Goal: Task Accomplishment & Management: Manage account settings

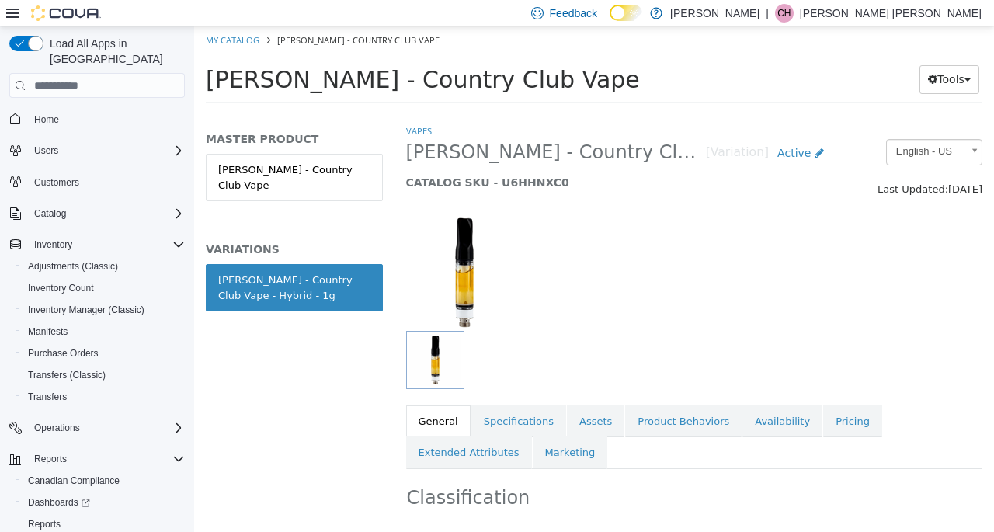
click at [749, 421] on link "Availability" at bounding box center [783, 421] width 80 height 33
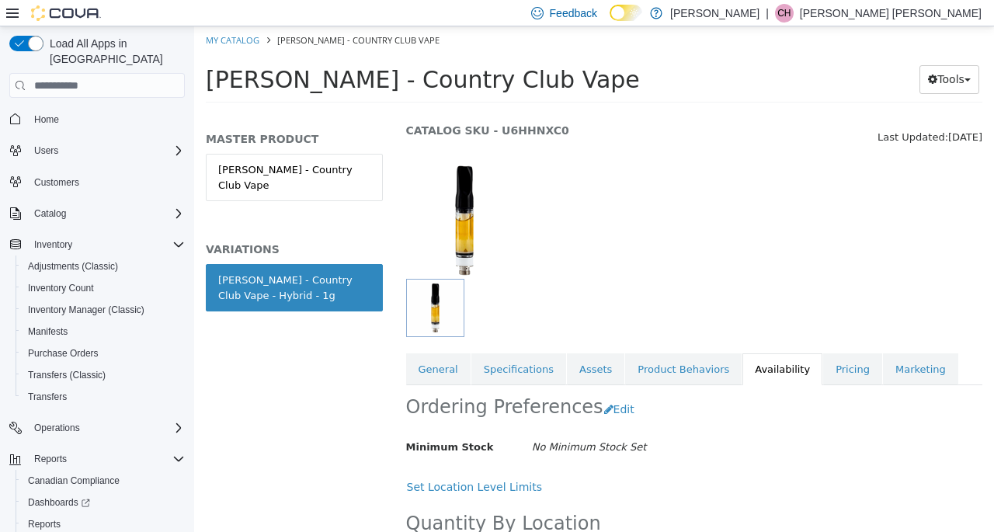
scroll to position [78, 0]
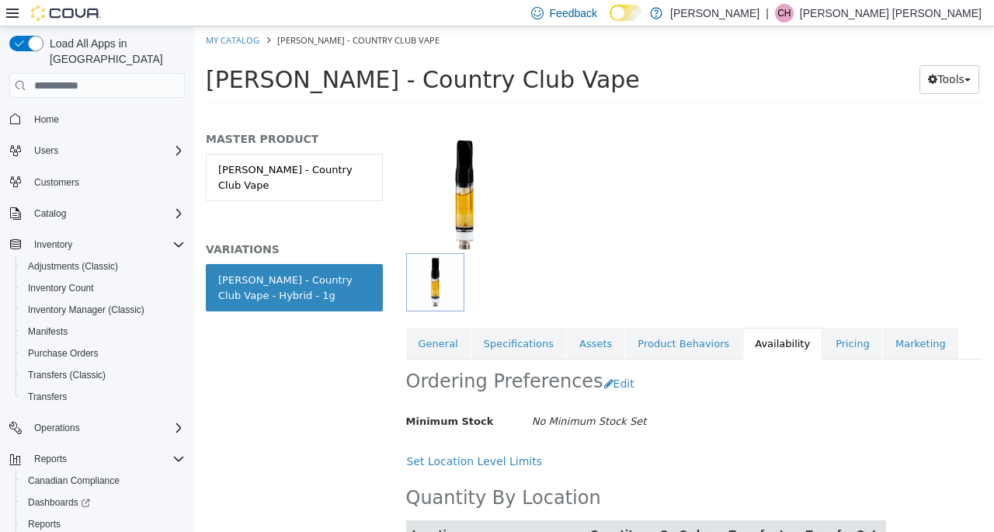
click at [823, 345] on link "Pricing" at bounding box center [852, 344] width 59 height 33
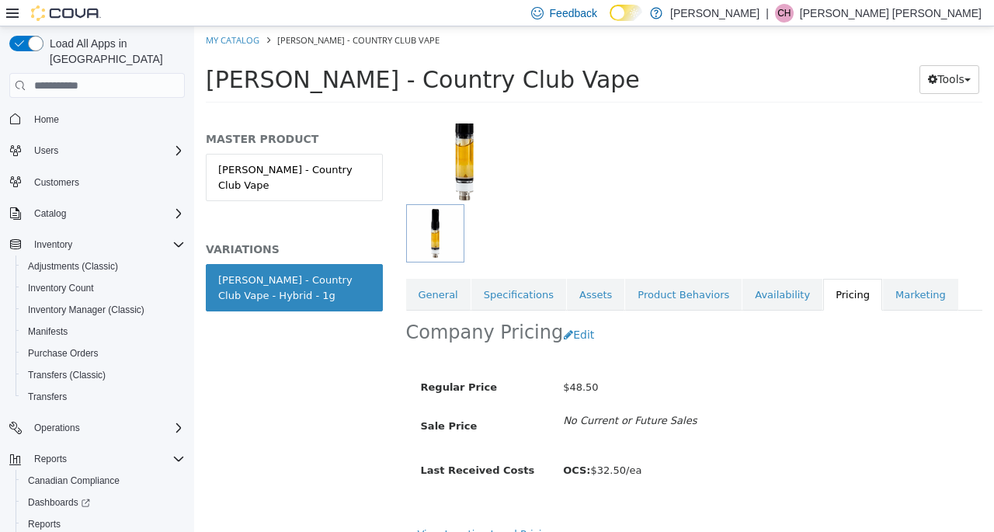
scroll to position [159, 0]
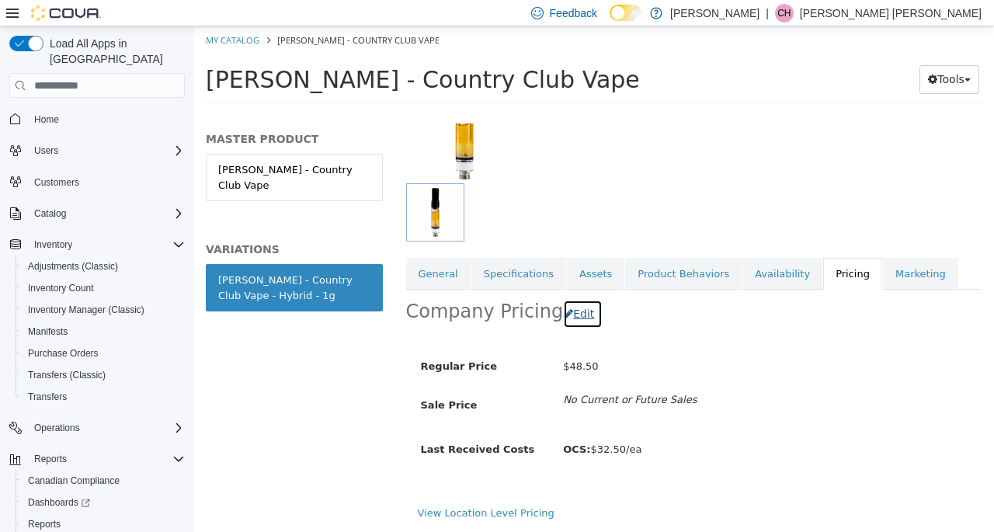
click at [582, 301] on button "Edit" at bounding box center [583, 314] width 40 height 29
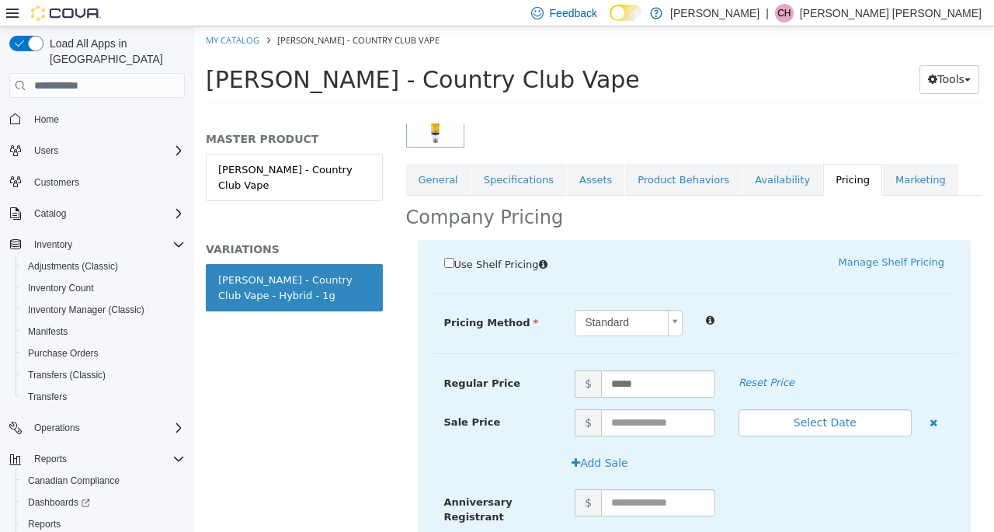
scroll to position [389, 0]
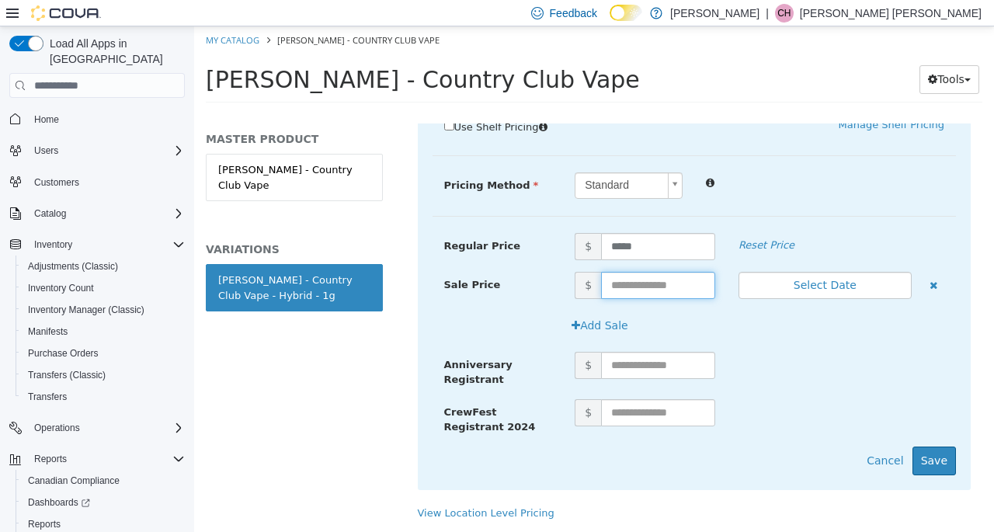
click at [638, 276] on input "text" at bounding box center [658, 285] width 114 height 27
type input "*****"
click at [914, 447] on button "Save" at bounding box center [935, 461] width 44 height 29
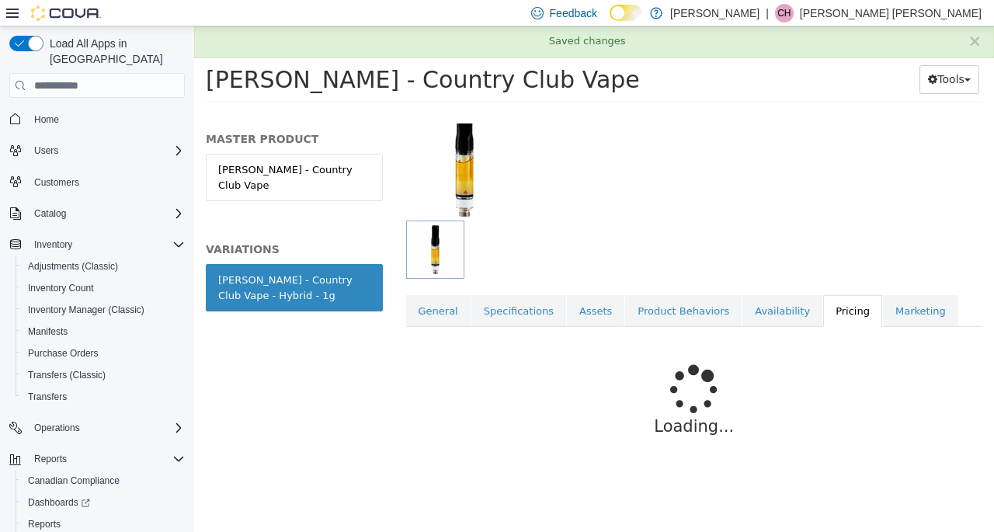
scroll to position [165, 0]
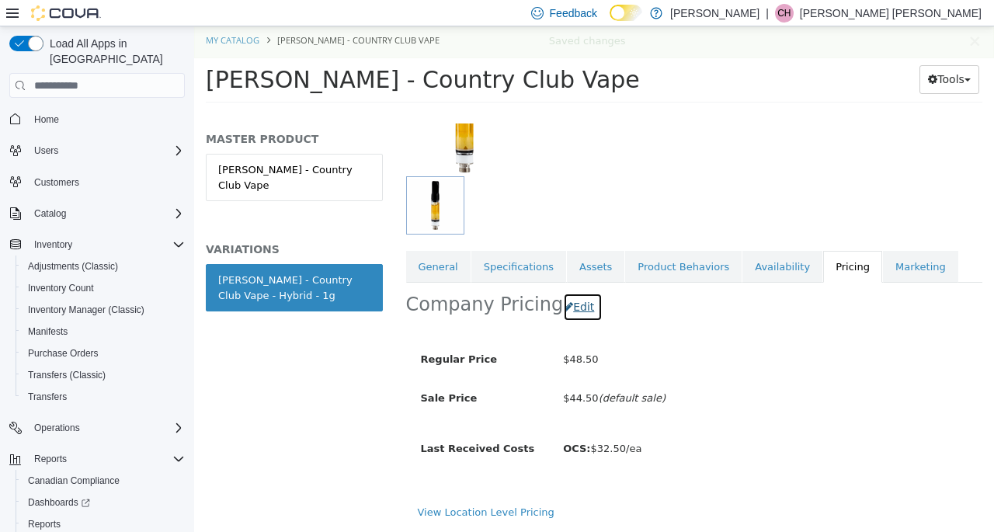
click at [580, 297] on button "Edit" at bounding box center [583, 307] width 40 height 29
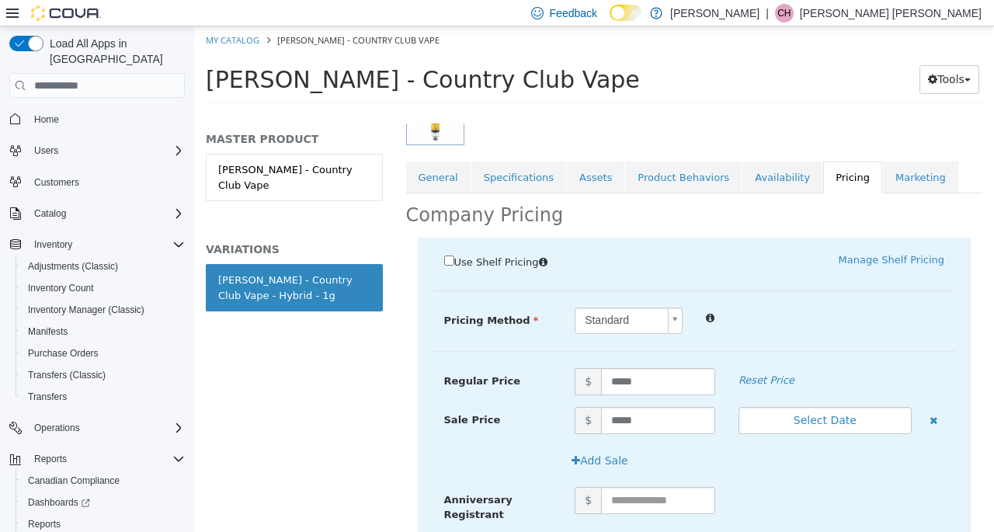
scroll to position [321, 0]
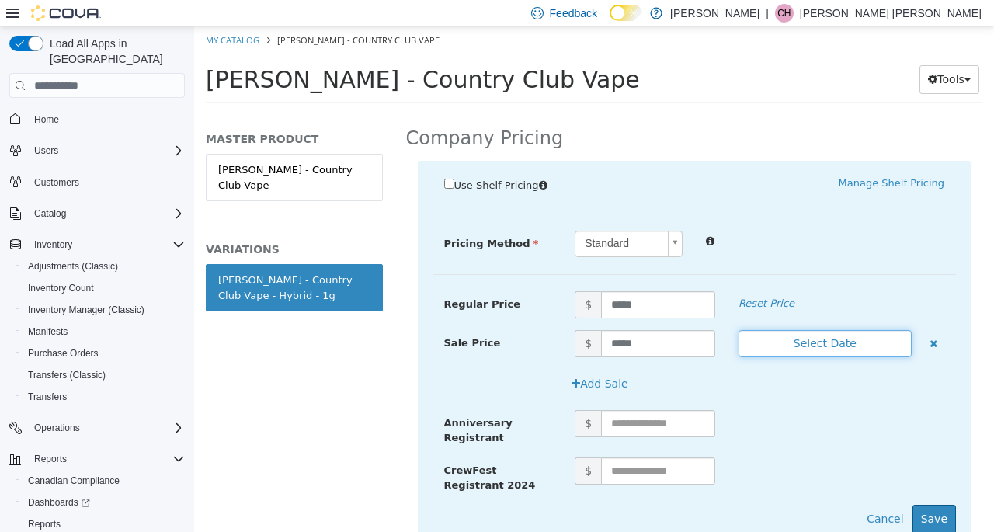
click at [814, 340] on button "Select Date" at bounding box center [825, 343] width 173 height 27
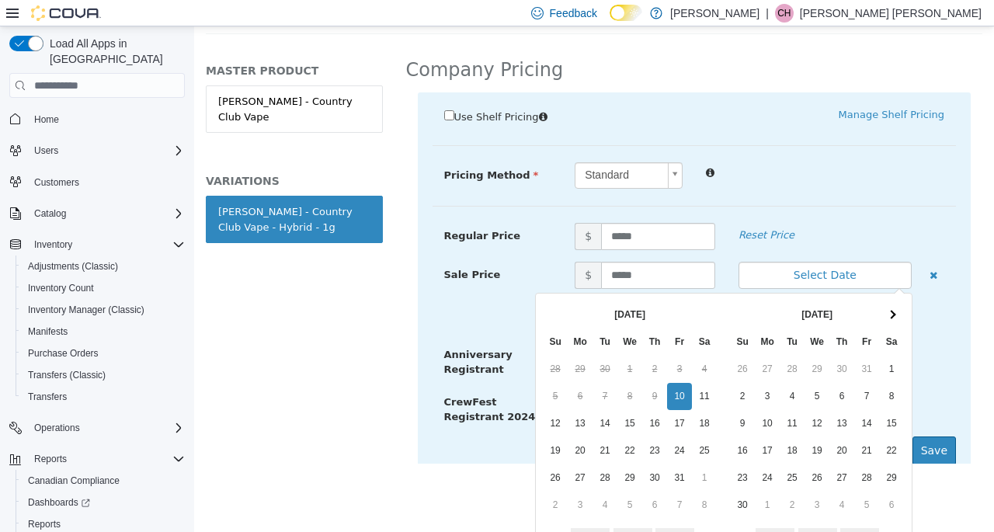
scroll to position [123, 0]
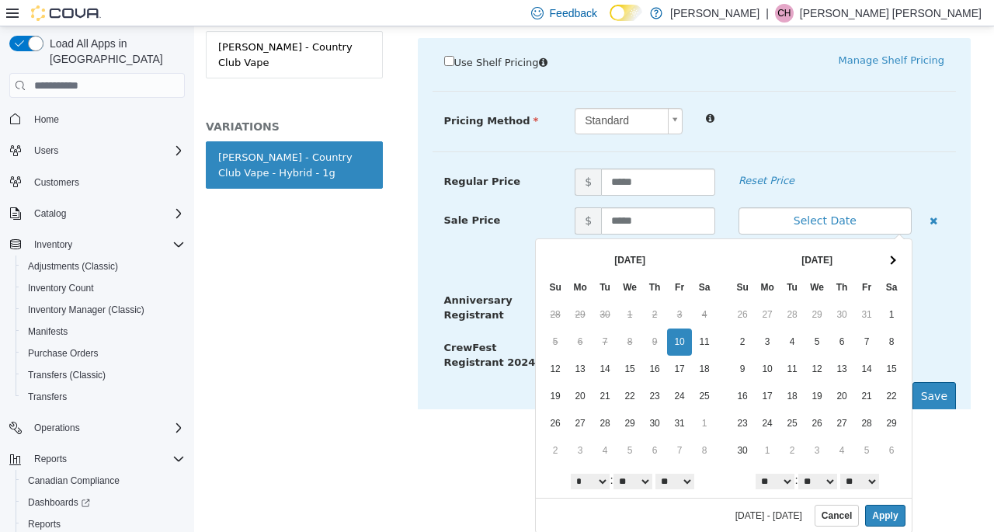
click at [767, 480] on select "* * * * * * * * * ** ** **" at bounding box center [775, 482] width 39 height 16
click at [817, 479] on select "** ** ** ** ** ** ** ** ** ** ** ** ** ** ** ** ** ** ** ** ** ** ** ** ** ** *…" at bounding box center [818, 482] width 39 height 16
click at [876, 513] on button "Apply" at bounding box center [885, 516] width 40 height 22
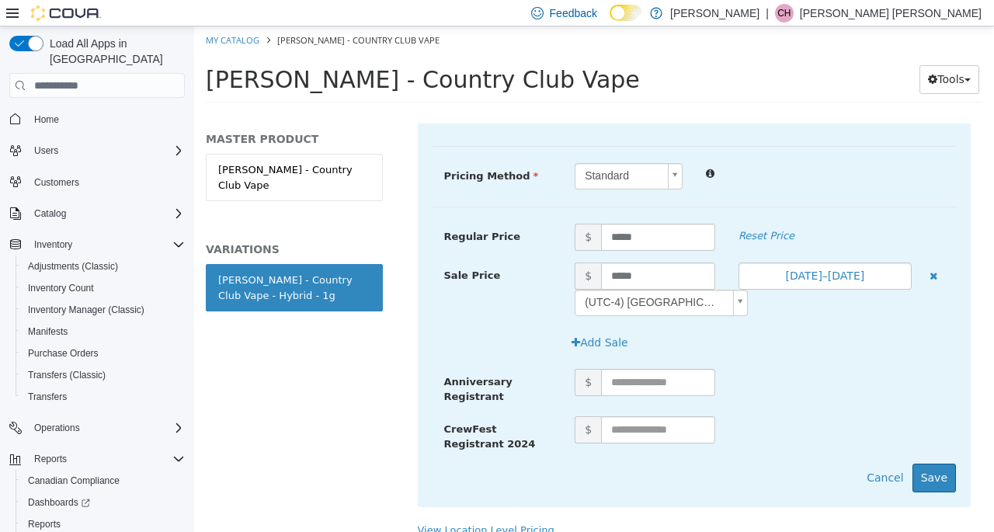
scroll to position [416, 0]
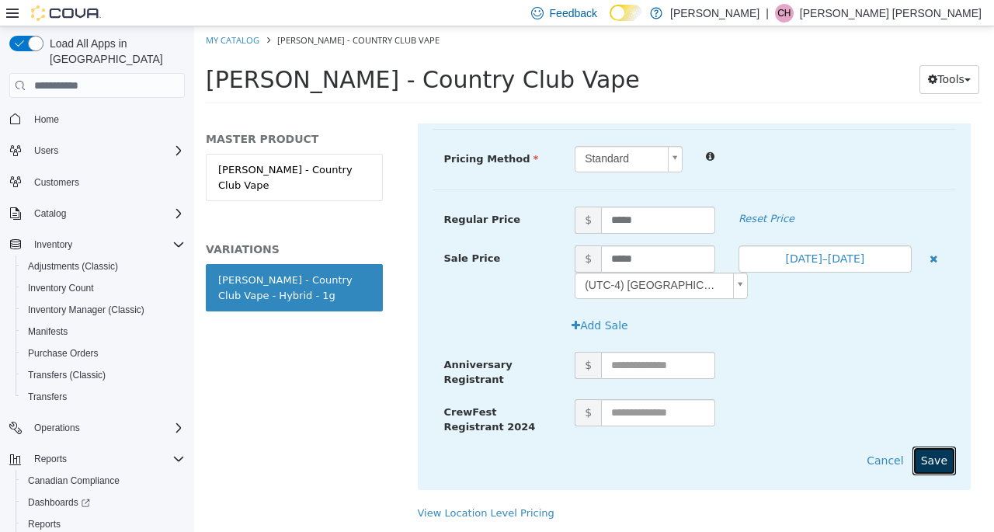
click at [922, 448] on button "Save" at bounding box center [935, 461] width 44 height 29
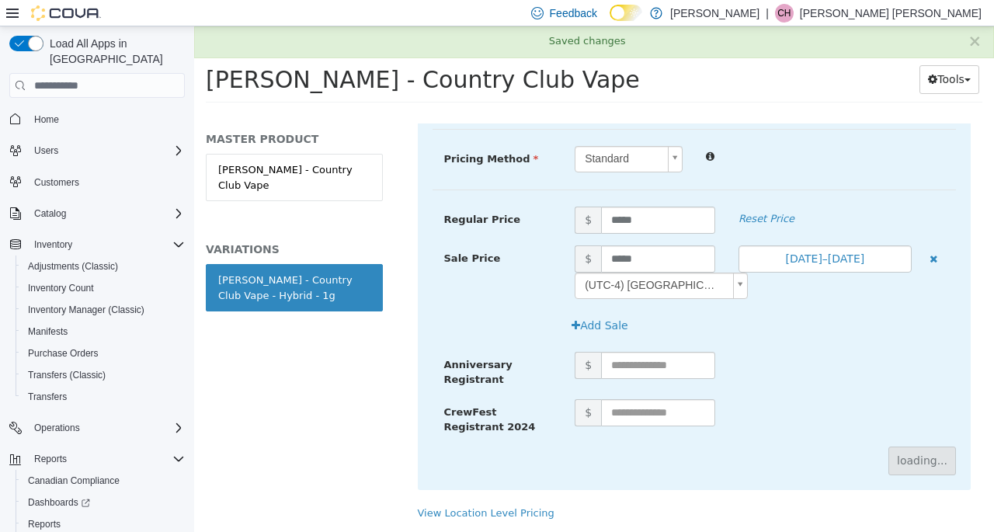
scroll to position [195, 0]
